Goal: Task Accomplishment & Management: Manage account settings

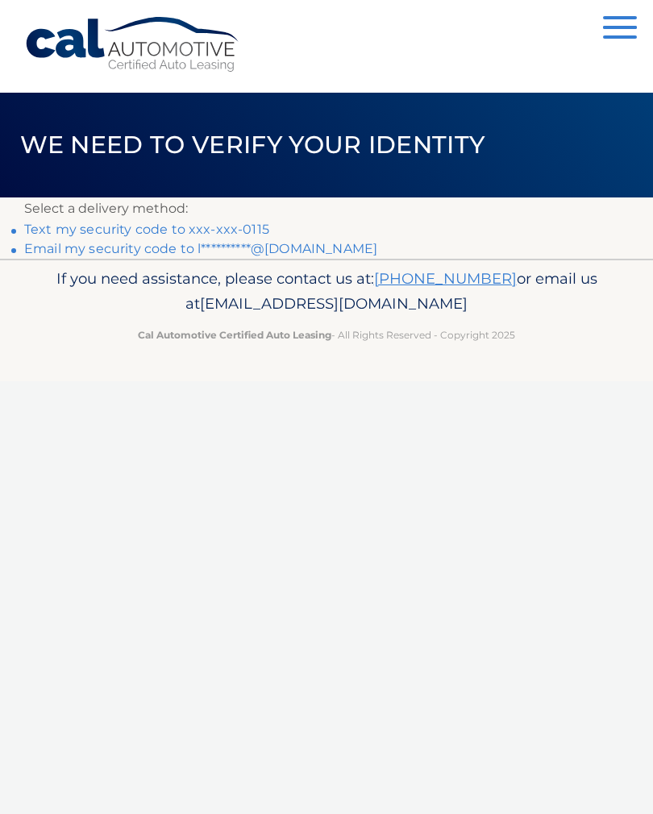
click at [232, 232] on link "Text my security code to xxx-xxx-0115" at bounding box center [146, 229] width 245 height 15
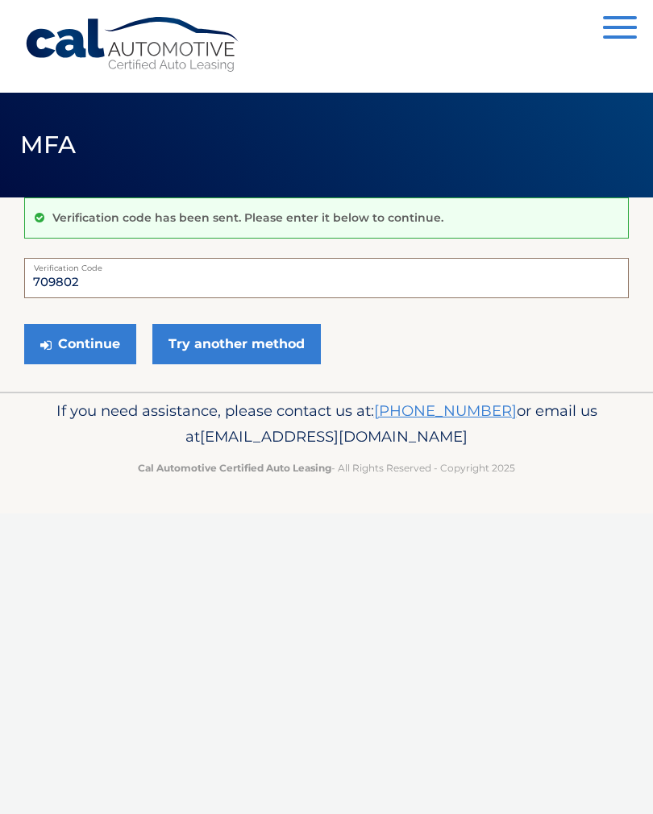
type input "709802"
click at [107, 333] on button "Continue" at bounding box center [80, 344] width 112 height 40
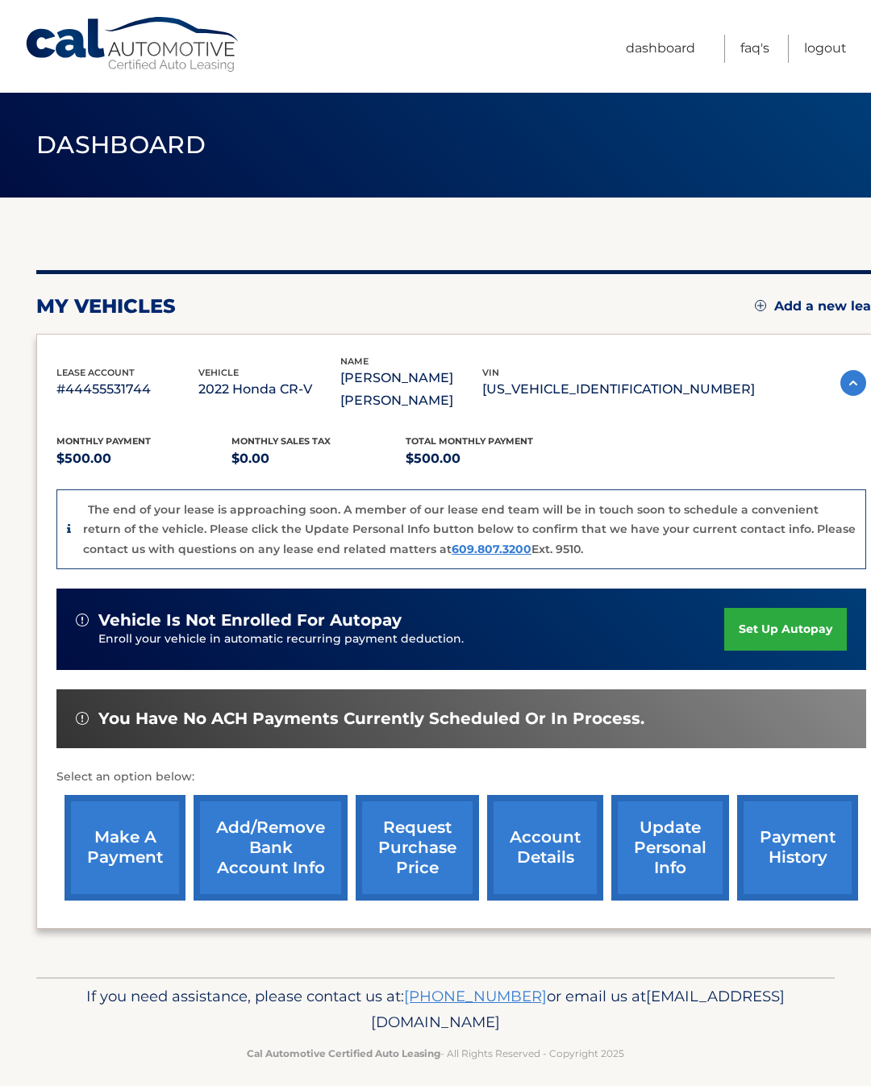
click at [116, 816] on link "make a payment" at bounding box center [124, 848] width 121 height 106
click at [549, 819] on link "account details" at bounding box center [545, 848] width 116 height 106
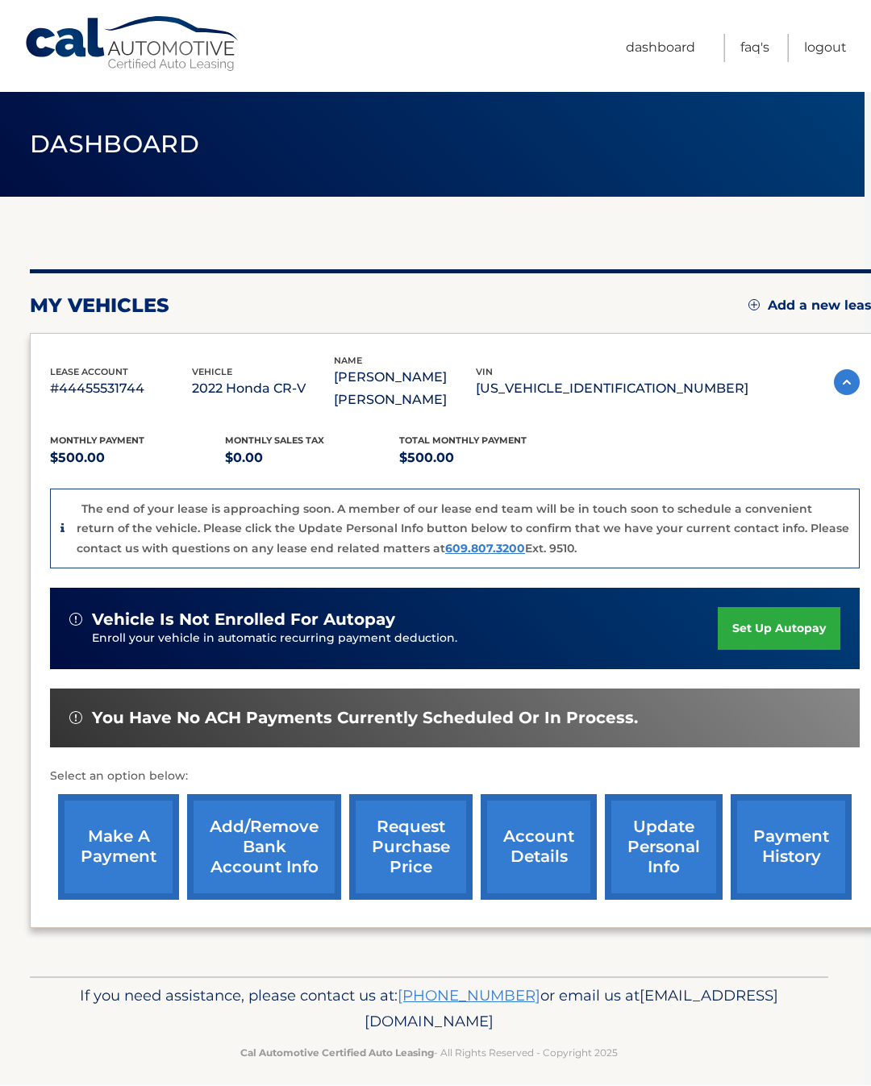
scroll to position [0, 6]
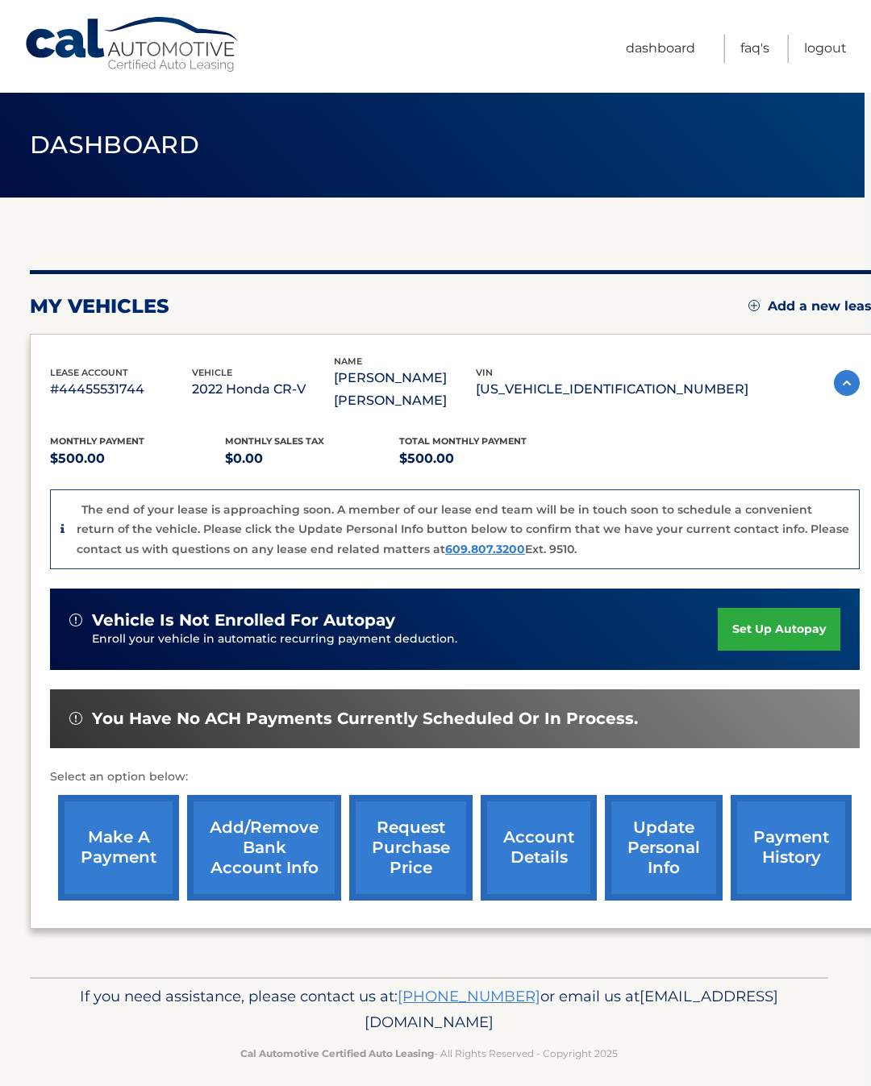
click at [389, 830] on link "request purchase price" at bounding box center [410, 848] width 123 height 106
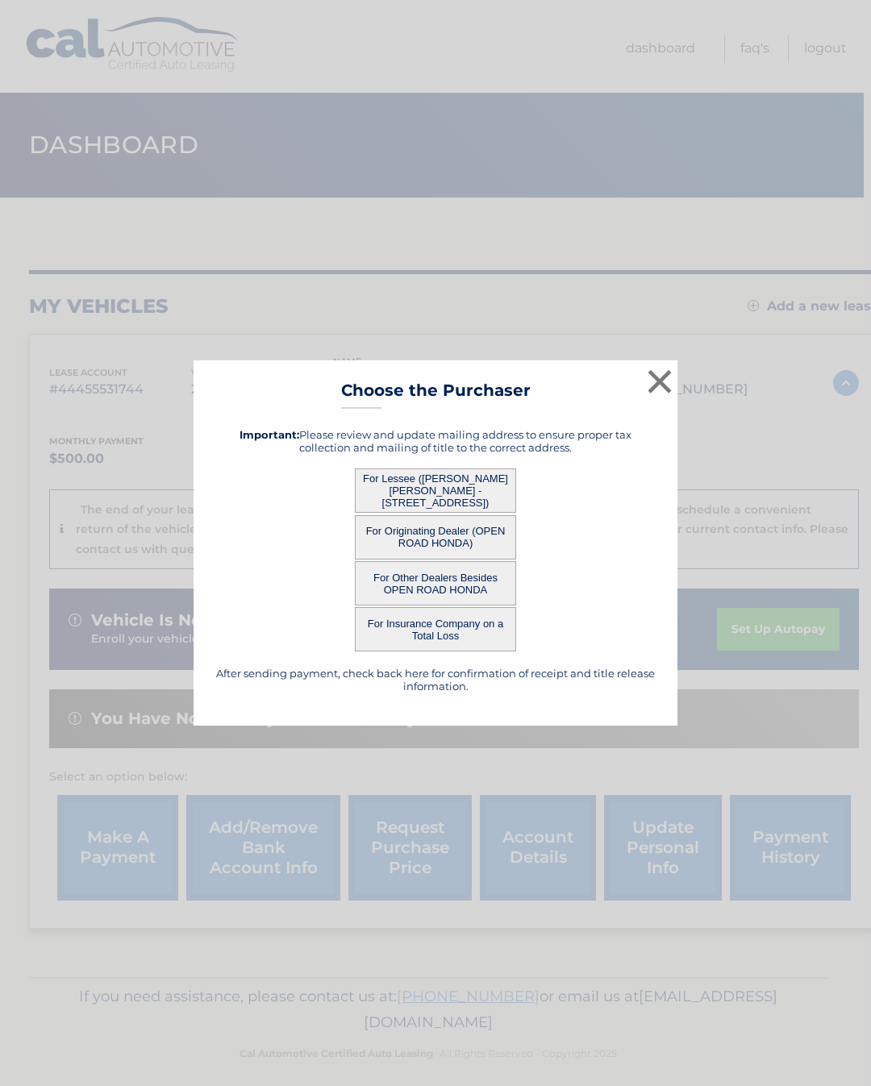
click at [465, 491] on button "For Lessee ([PERSON_NAME] [PERSON_NAME] - [STREET_ADDRESS])" at bounding box center [435, 490] width 161 height 44
click at [432, 484] on button "For Lessee ([PERSON_NAME] [PERSON_NAME] - [STREET_ADDRESS])" at bounding box center [435, 490] width 161 height 44
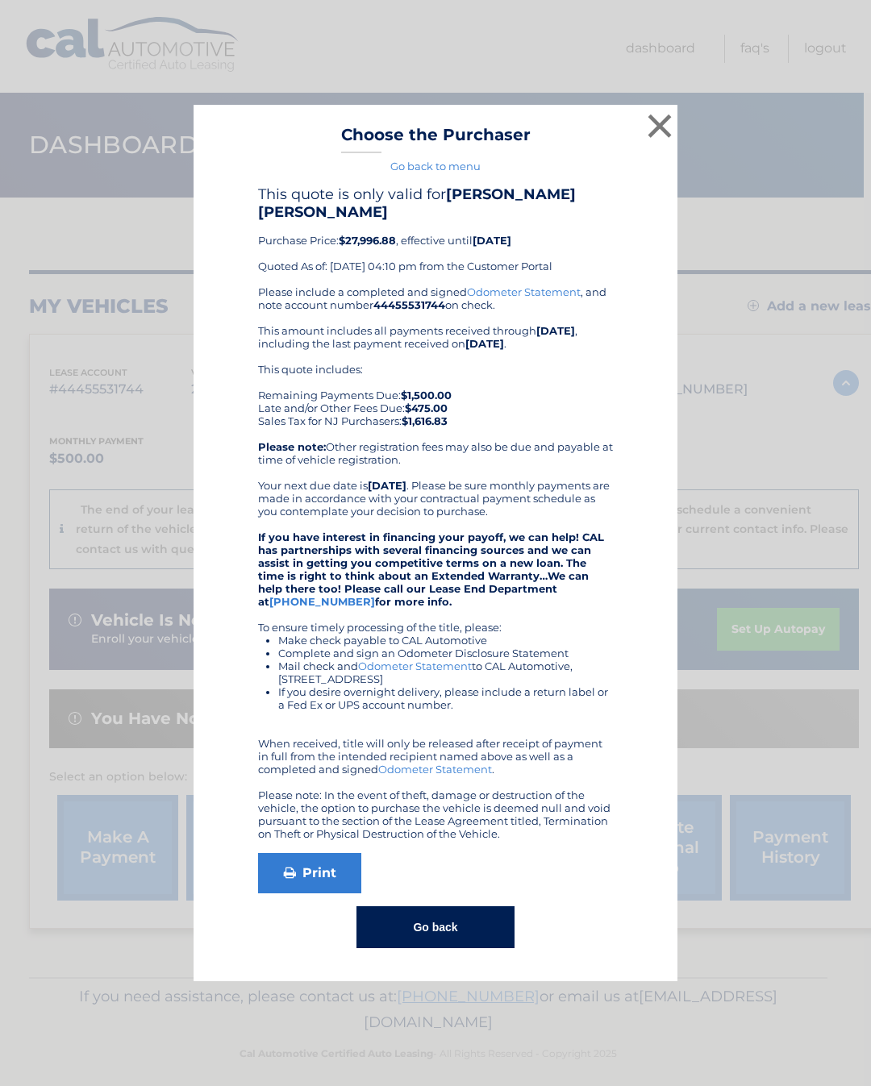
scroll to position [0, 6]
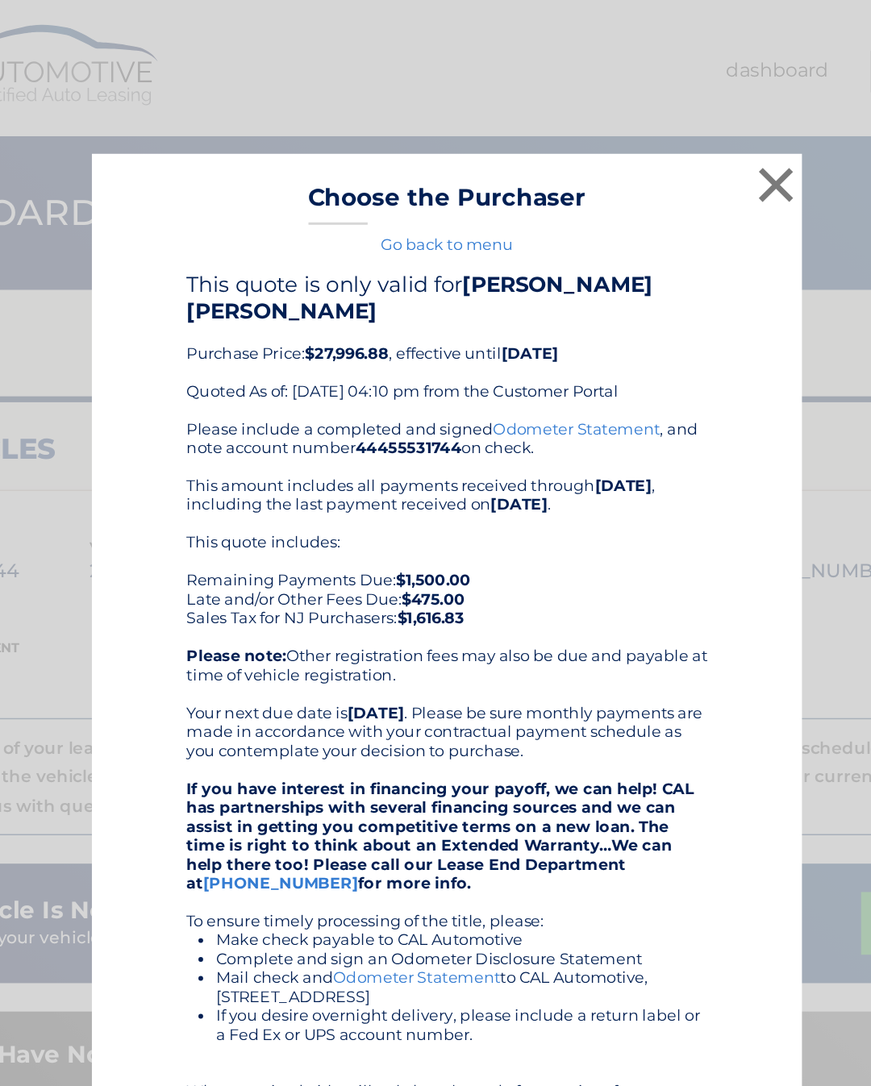
click at [643, 132] on button "×" at bounding box center [659, 126] width 32 height 32
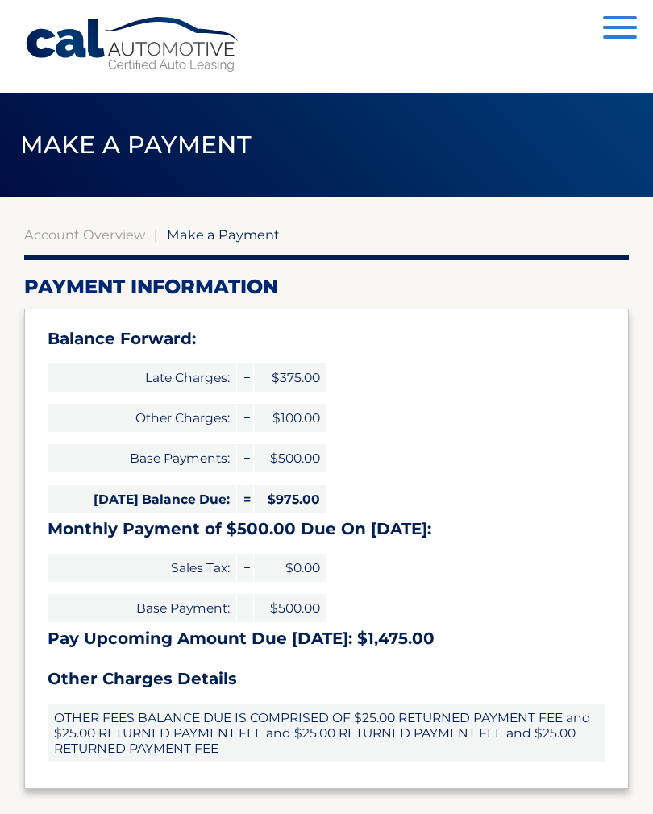
select select "YTJmNDFmMzItZjA0NC00MDM1LTlkY2YtZGE1NDVmMzlmYTFk"
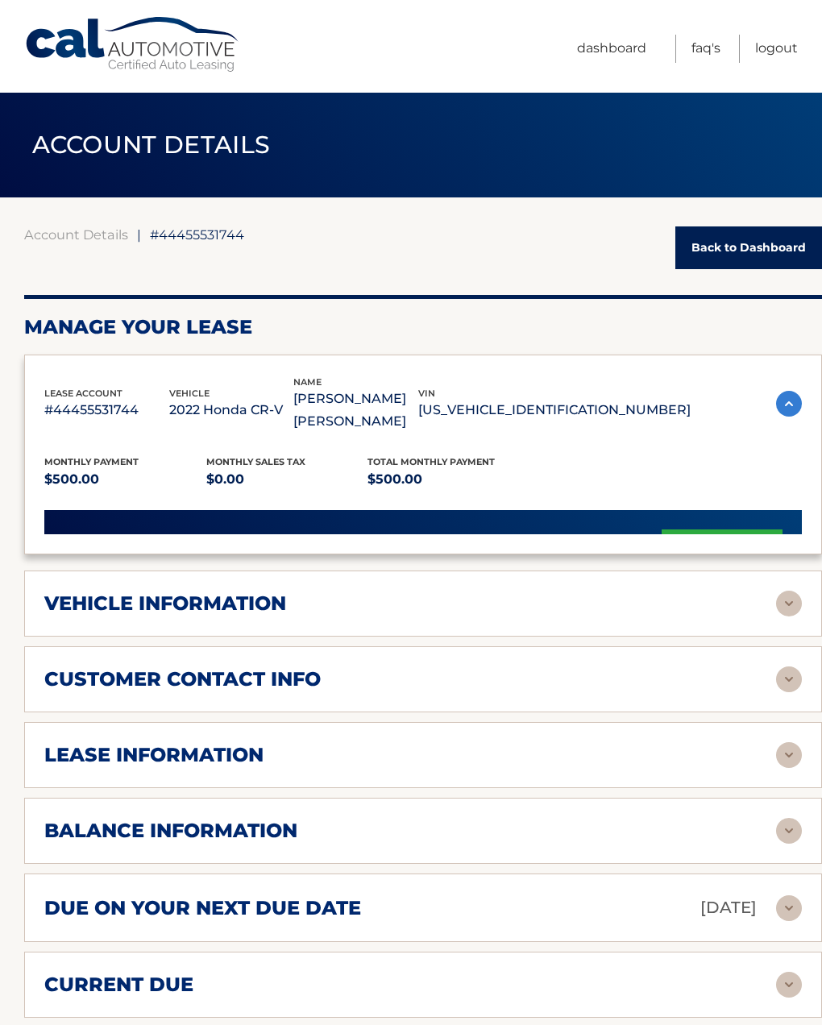
scroll to position [15, 0]
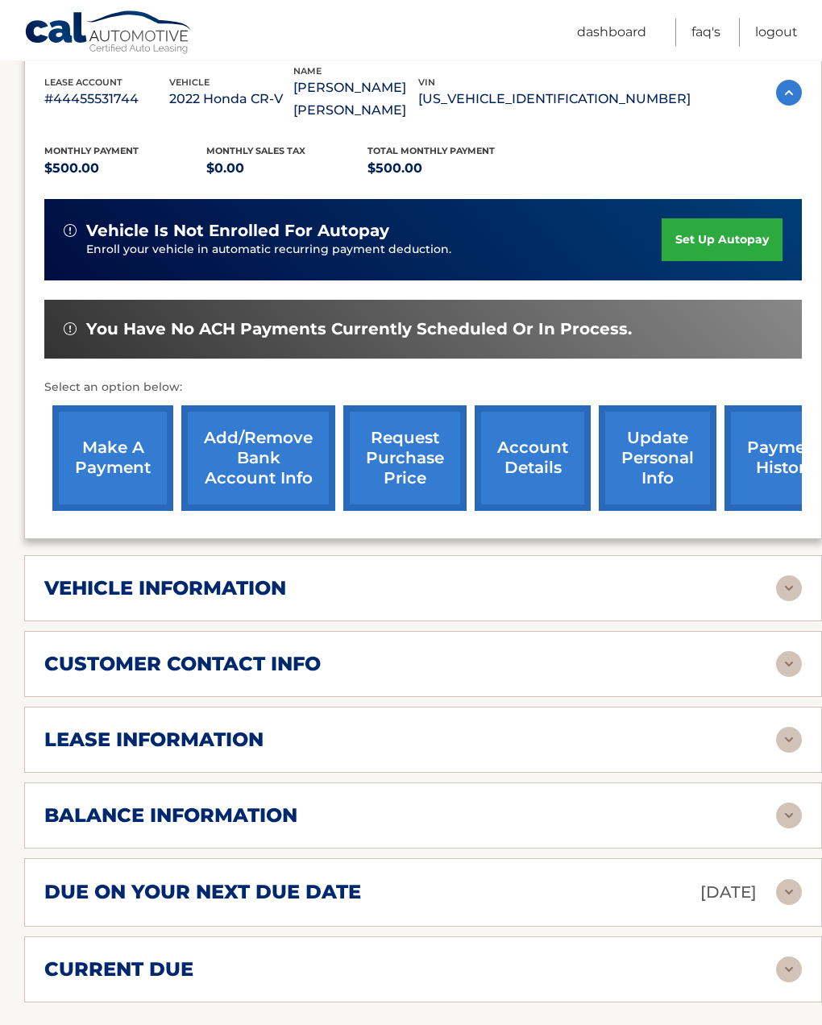
click at [563, 727] on div "lease information" at bounding box center [423, 740] width 758 height 26
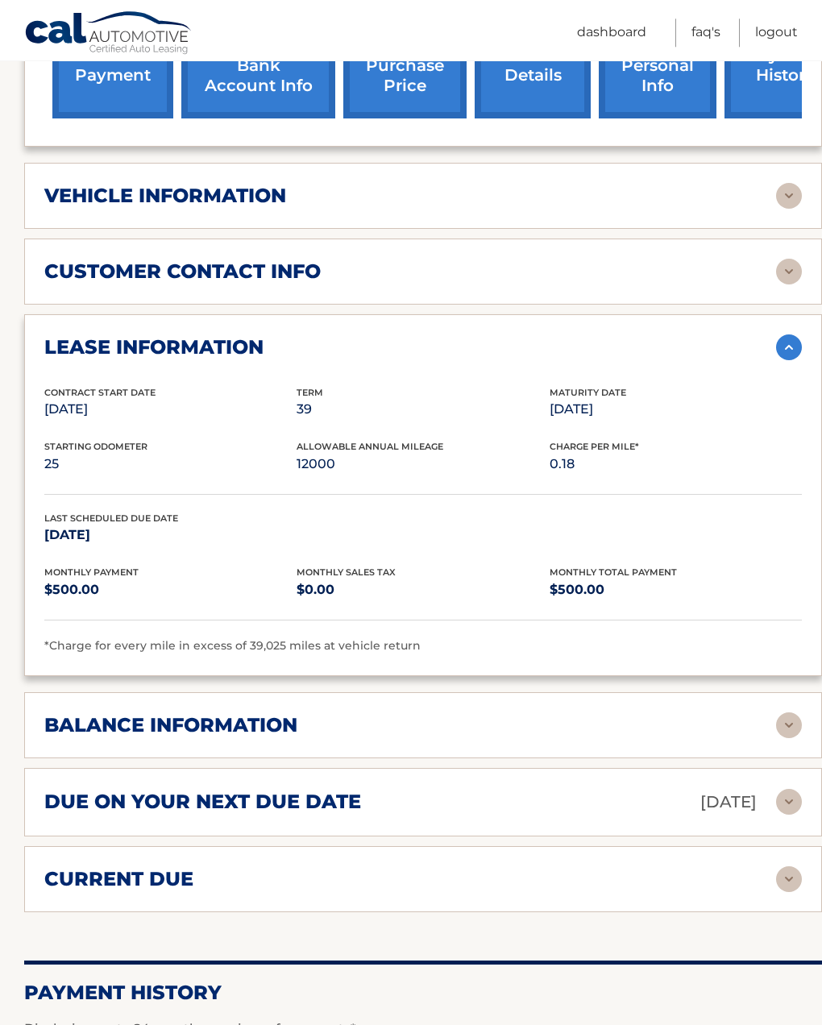
scroll to position [708, 0]
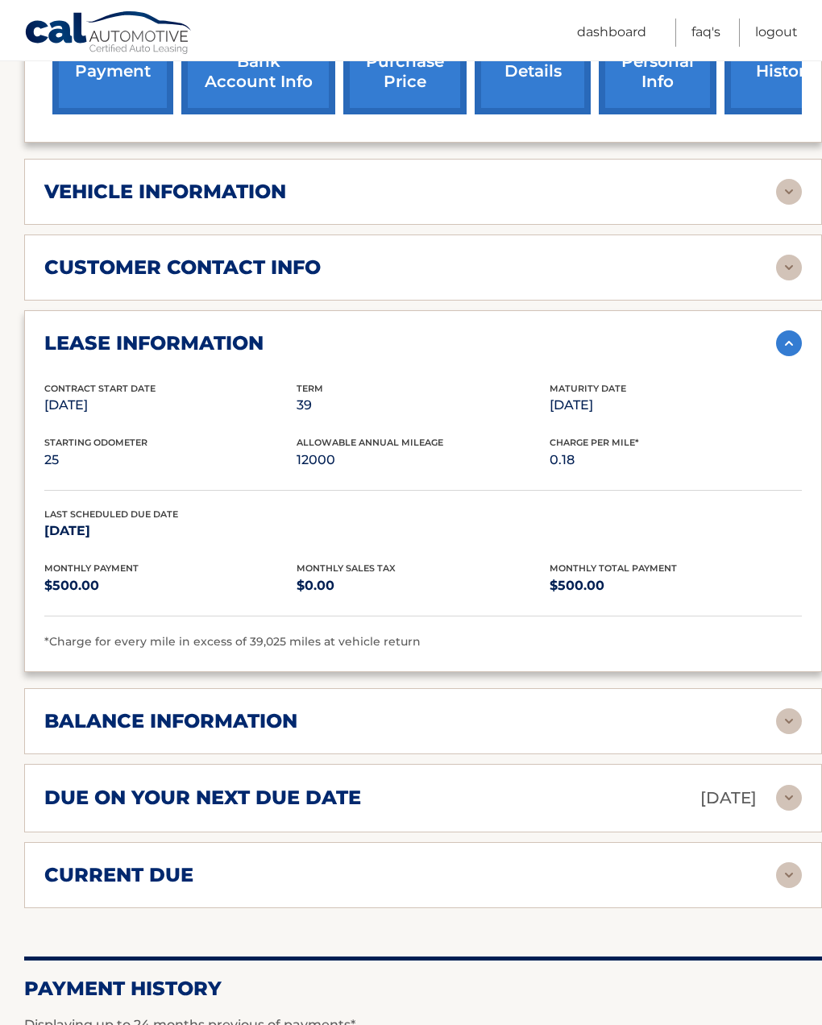
click at [792, 709] on img at bounding box center [789, 722] width 26 height 26
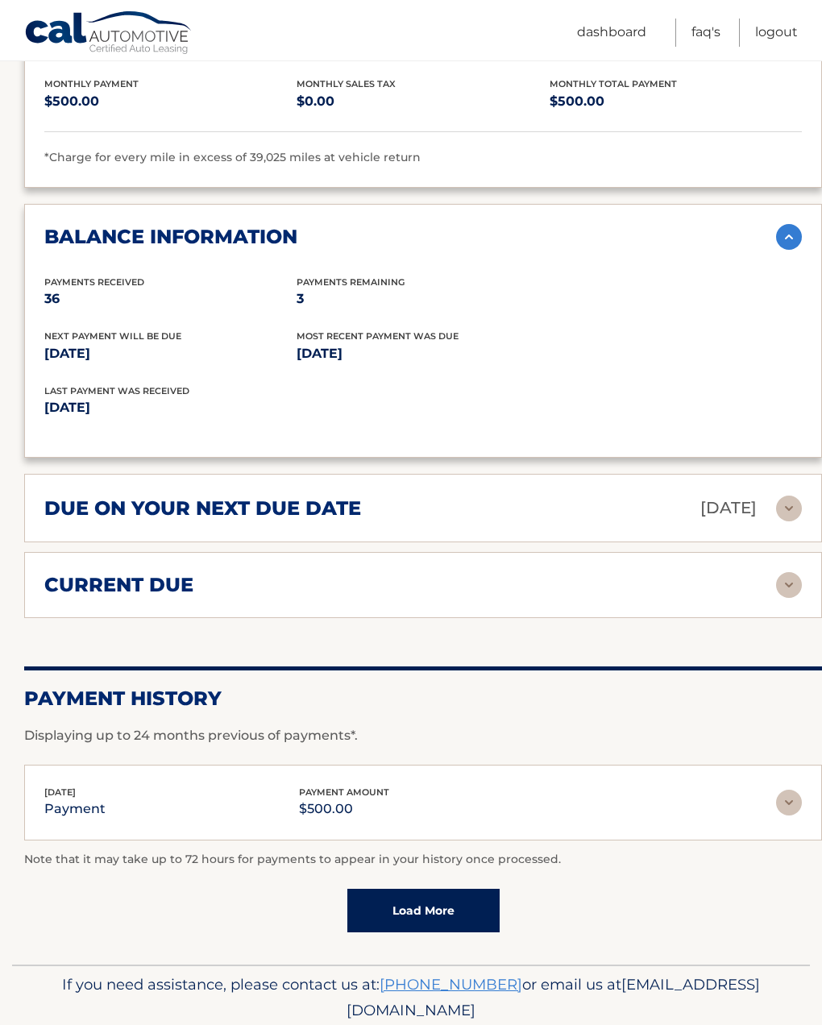
scroll to position [1192, 0]
click at [796, 790] on img at bounding box center [789, 803] width 26 height 26
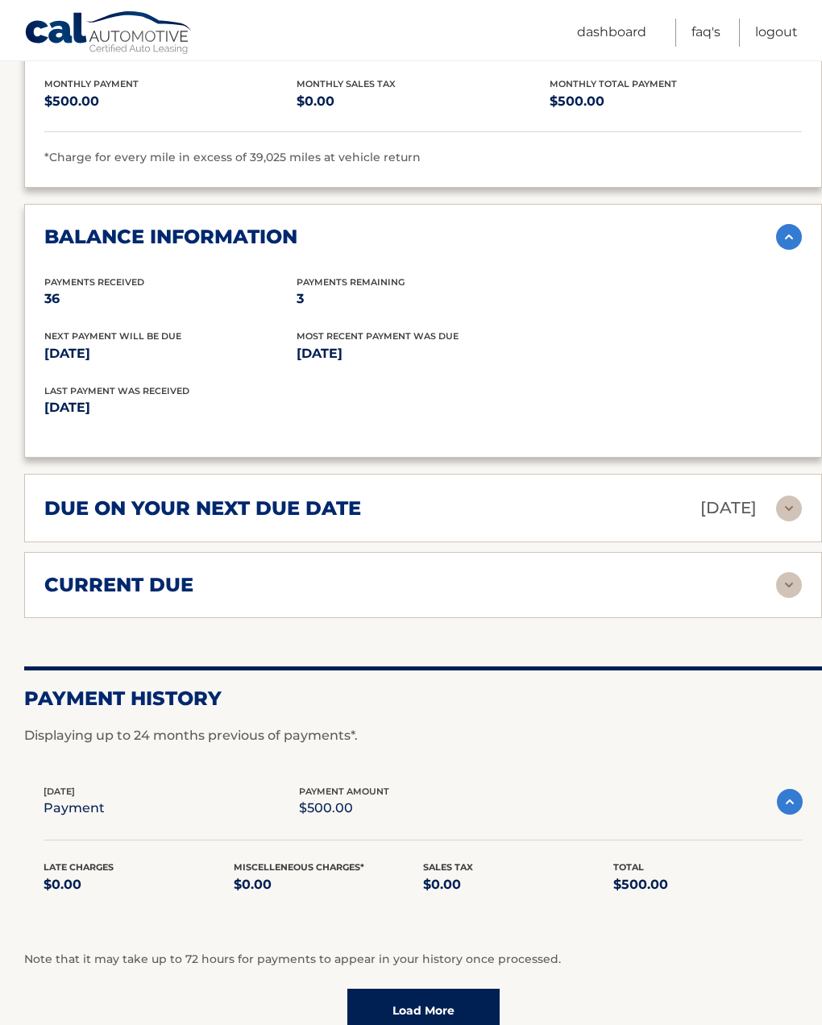
click at [796, 789] on img at bounding box center [790, 802] width 26 height 26
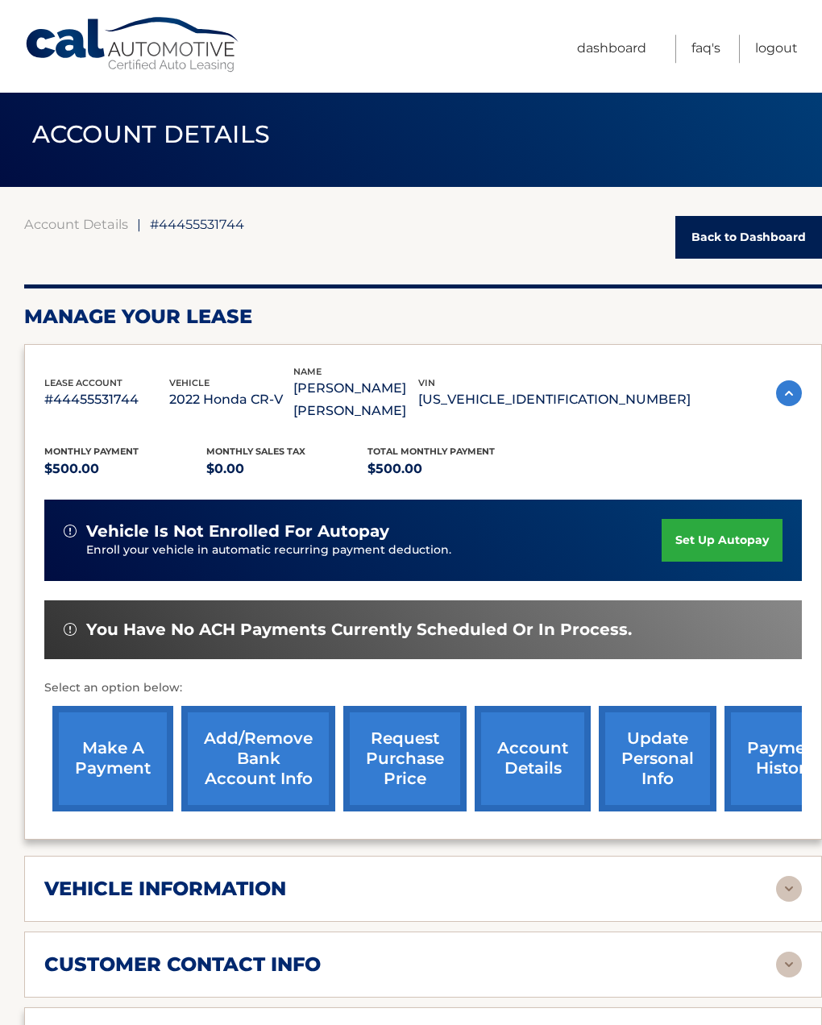
scroll to position [0, 0]
